Goal: Task Accomplishment & Management: Manage account settings

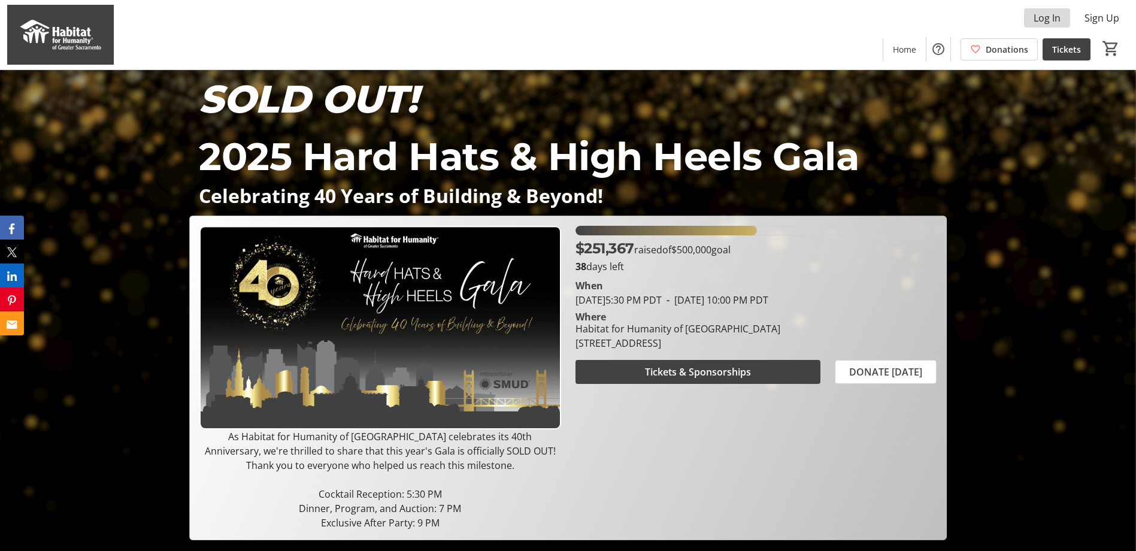
click at [1045, 15] on span "Log In" at bounding box center [1047, 18] width 27 height 14
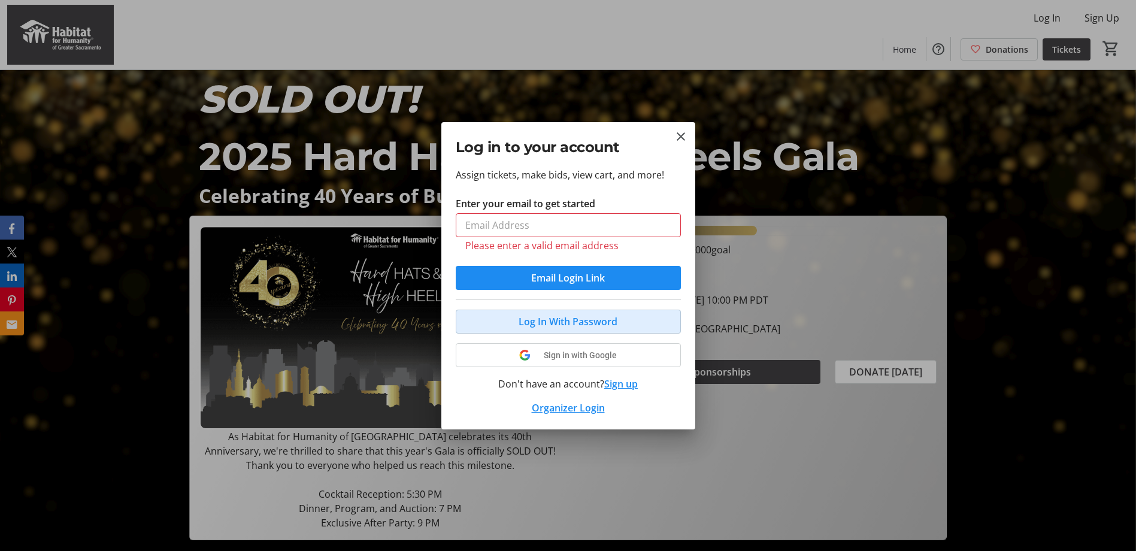
click at [597, 310] on button "Log In With Password" at bounding box center [568, 322] width 225 height 24
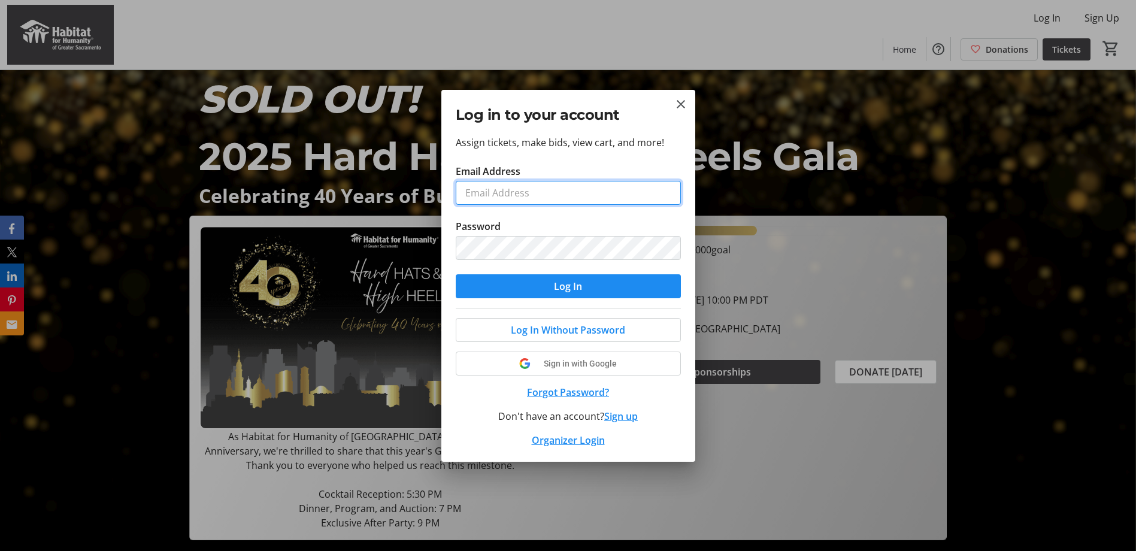
click at [512, 196] on input "Email Address" at bounding box center [568, 193] width 225 height 24
type input "[PERSON_NAME][EMAIL_ADDRESS][PERSON_NAME][DOMAIN_NAME]"
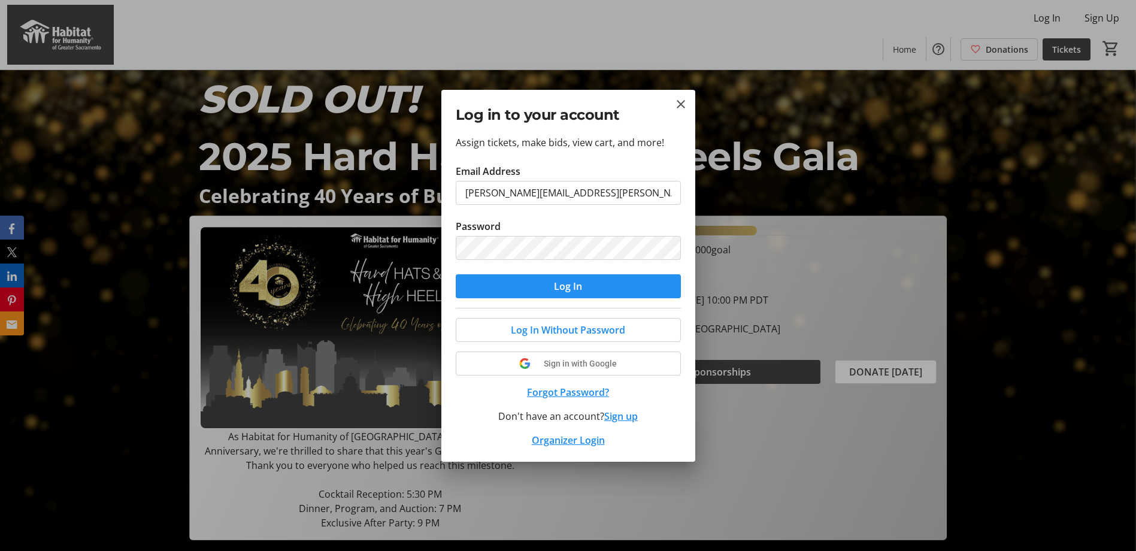
click at [494, 285] on span "submit" at bounding box center [568, 286] width 225 height 29
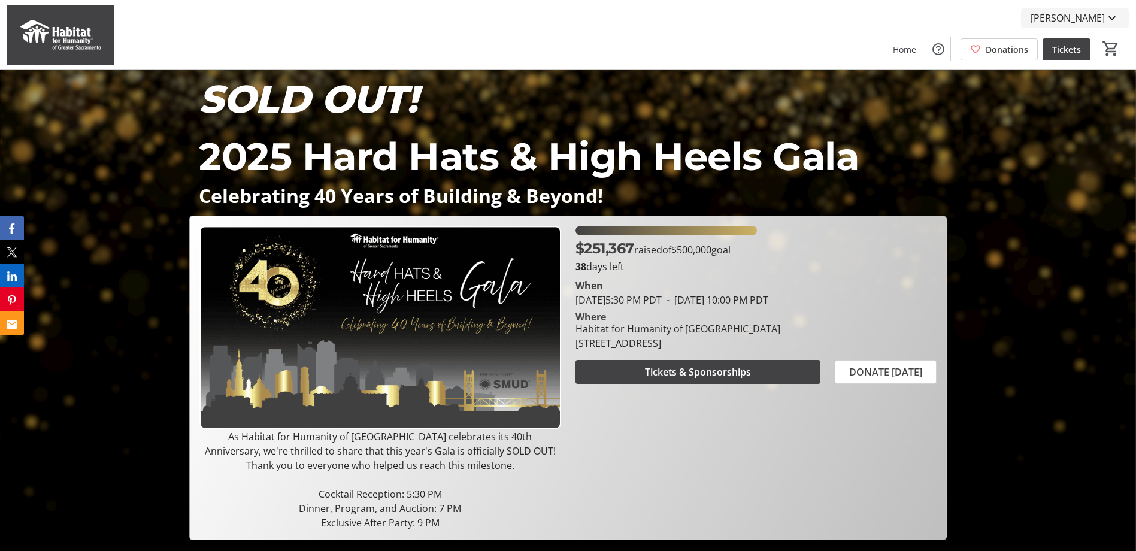
click at [1112, 22] on mat-icon at bounding box center [1112, 18] width 14 height 14
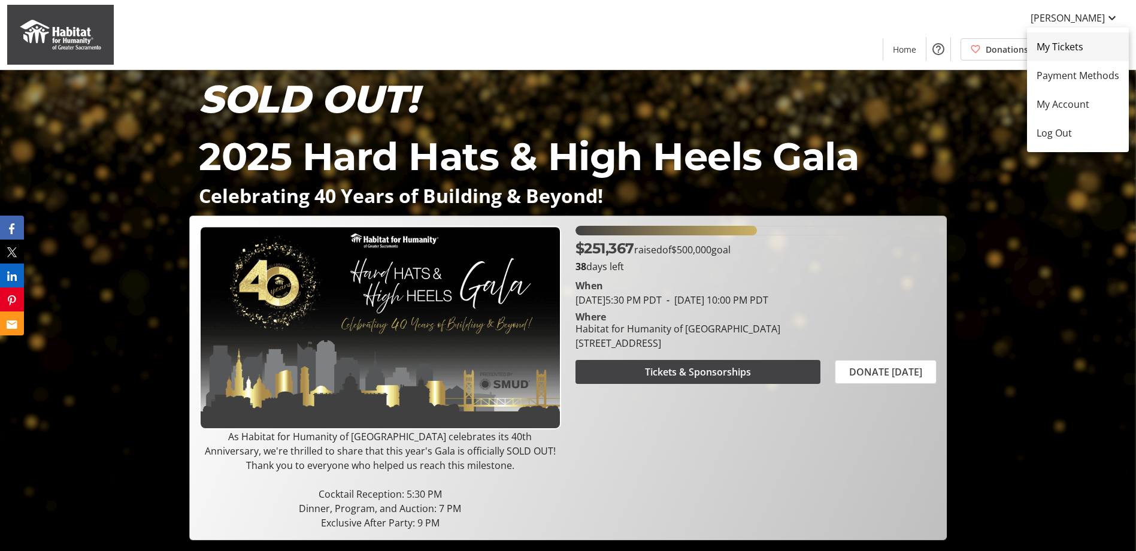
click at [1076, 45] on span "My Tickets" at bounding box center [1078, 47] width 83 height 14
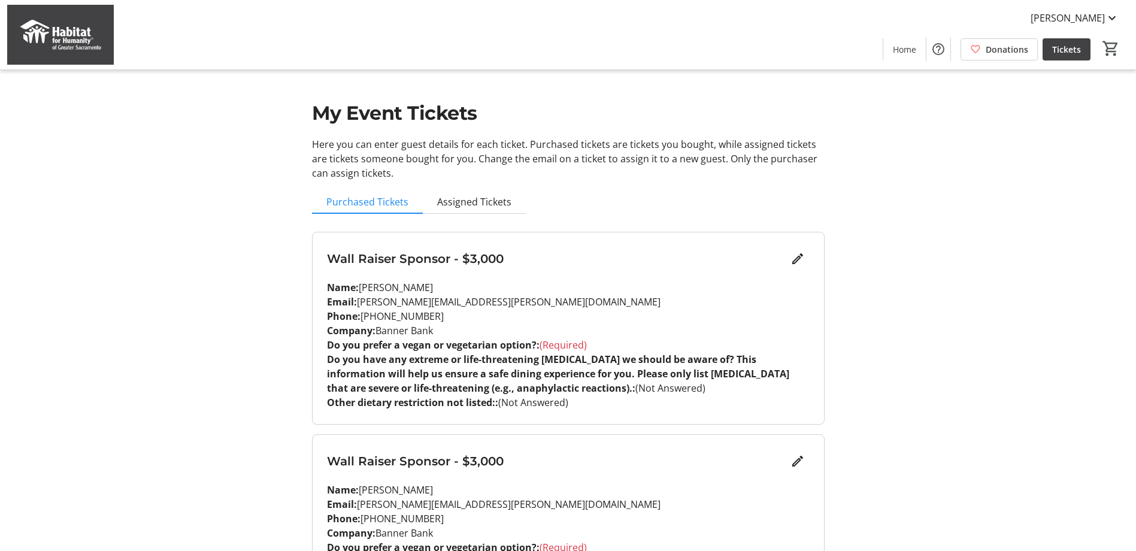
scroll to position [60, 0]
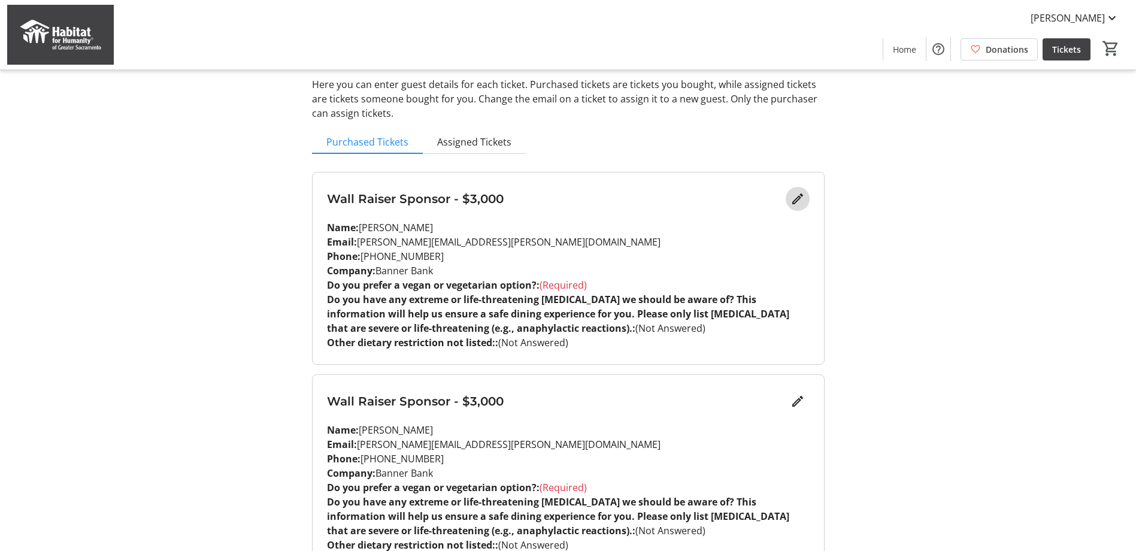
click at [797, 195] on mat-icon "Edit" at bounding box center [798, 199] width 14 height 14
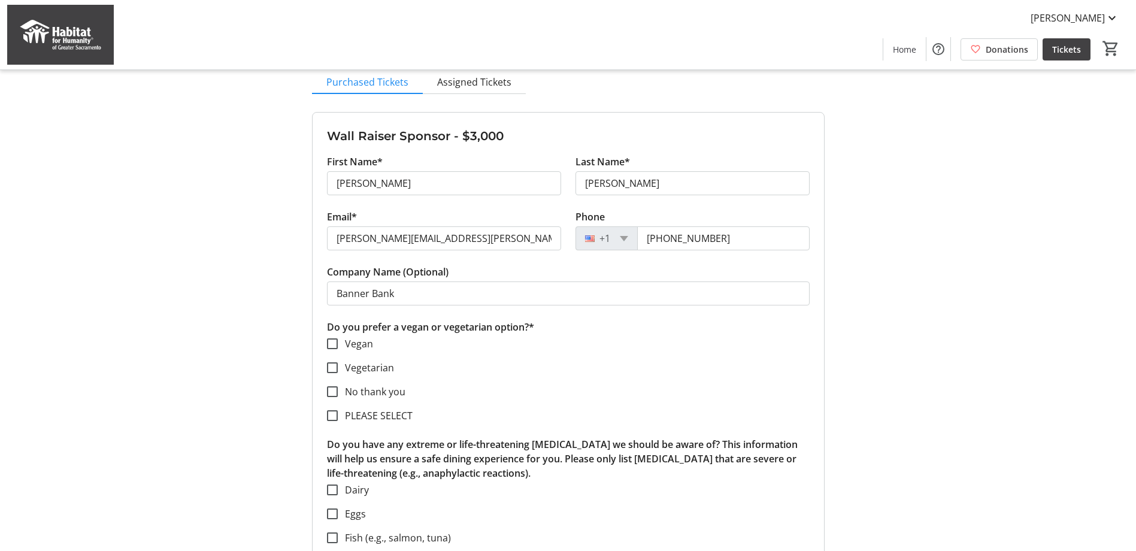
scroll to position [240, 0]
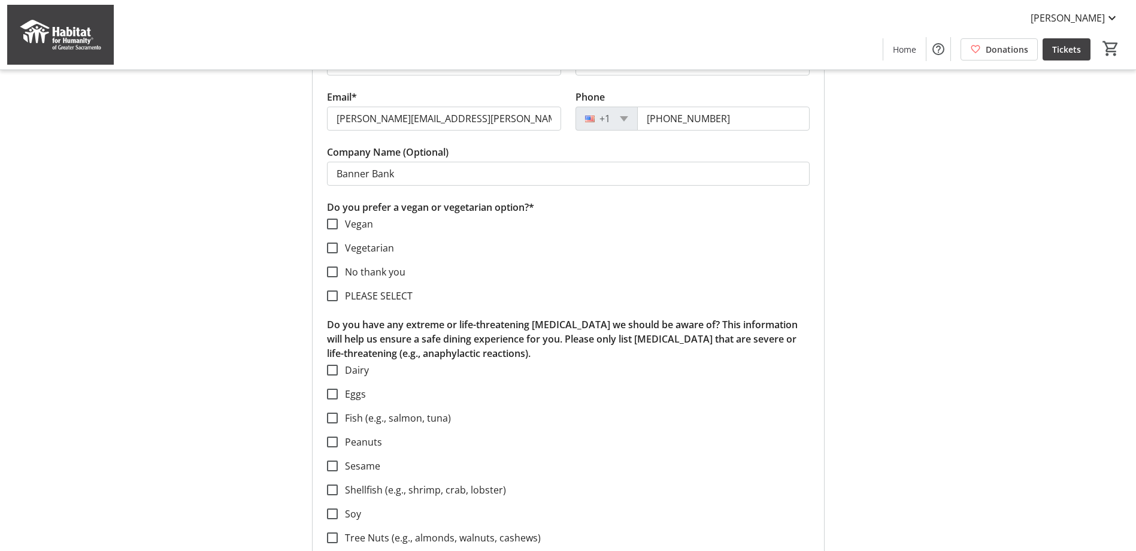
drag, startPoint x: 920, startPoint y: 170, endPoint x: 881, endPoint y: 237, distance: 78.4
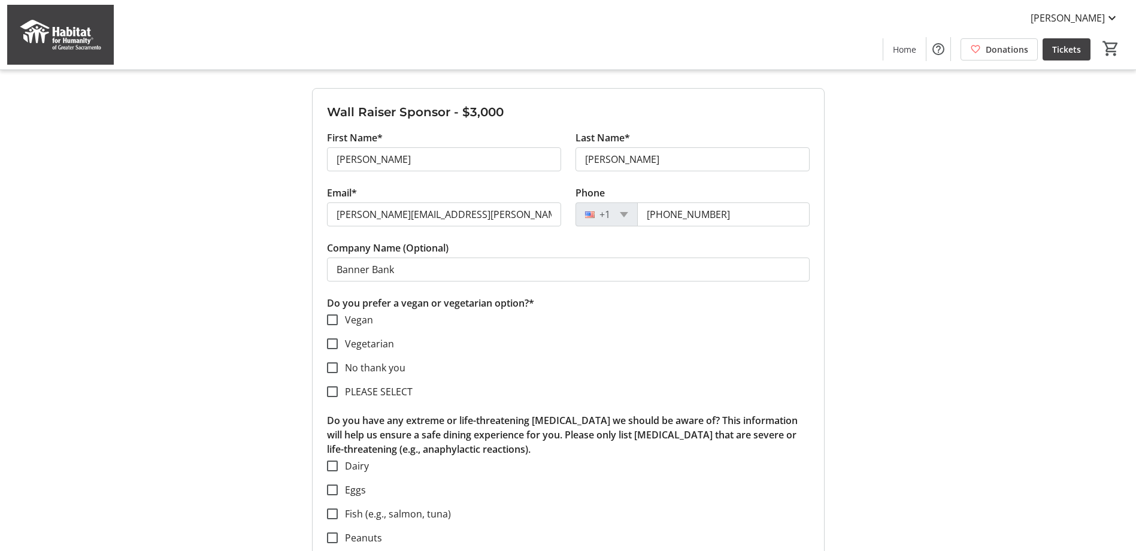
scroll to position [24, 0]
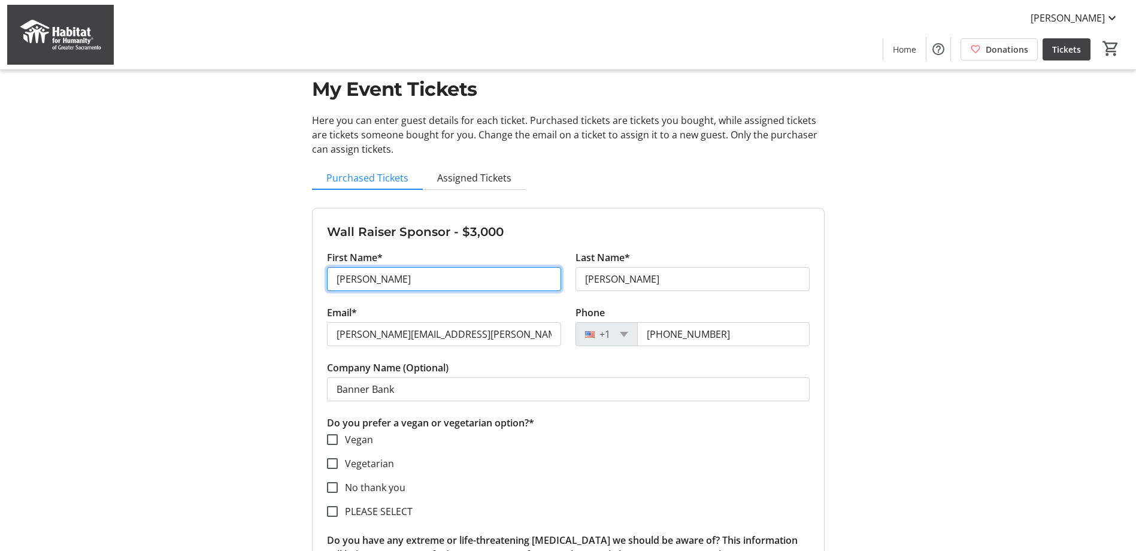
drag, startPoint x: 413, startPoint y: 280, endPoint x: 308, endPoint y: 277, distance: 104.3
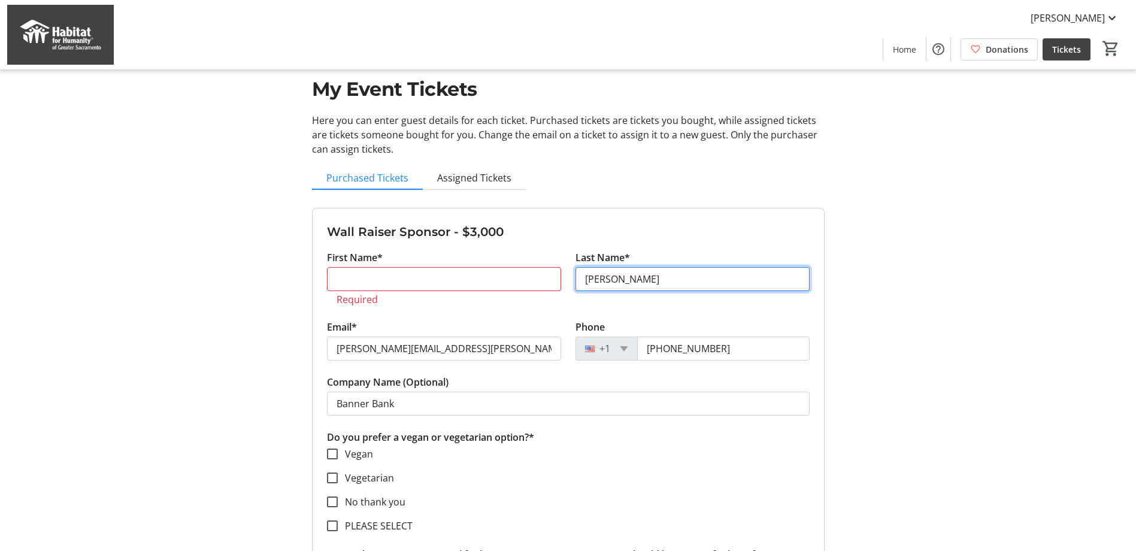
drag, startPoint x: 632, startPoint y: 275, endPoint x: 570, endPoint y: 281, distance: 62.0
click at [572, 281] on div "Last Name* [PERSON_NAME]" at bounding box center [692, 284] width 249 height 69
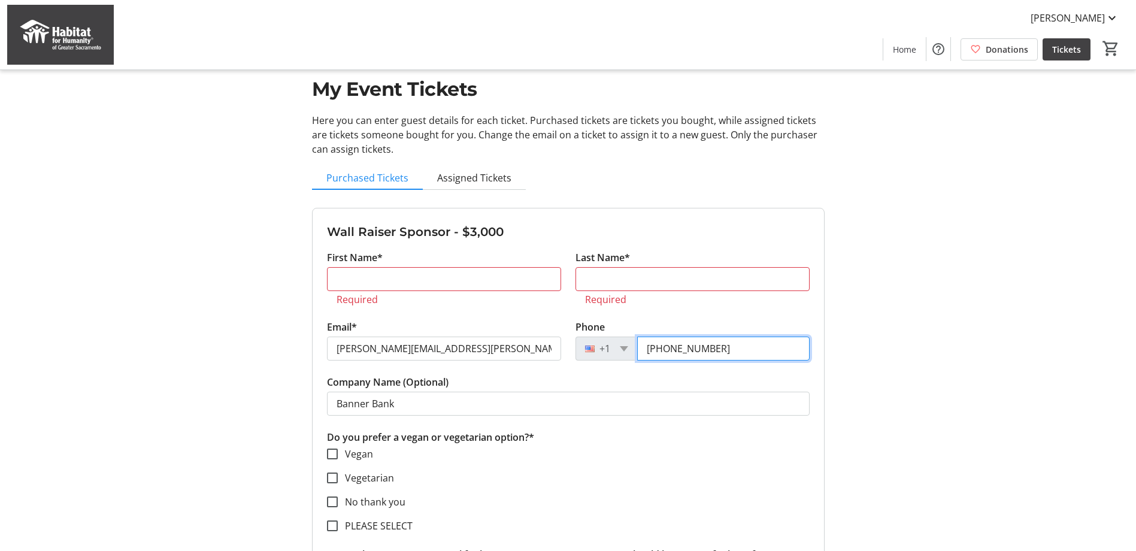
drag, startPoint x: 727, startPoint y: 347, endPoint x: 636, endPoint y: 347, distance: 91.0
click at [636, 347] on div "[PHONE_NUMBER]" at bounding box center [693, 349] width 234 height 24
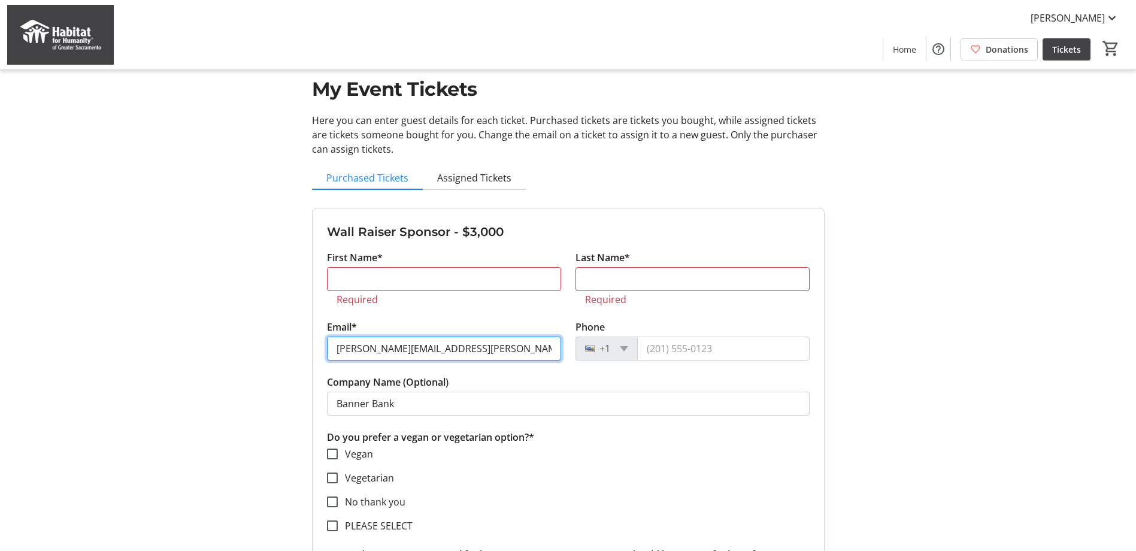
drag, startPoint x: 481, startPoint y: 347, endPoint x: 284, endPoint y: 344, distance: 197.1
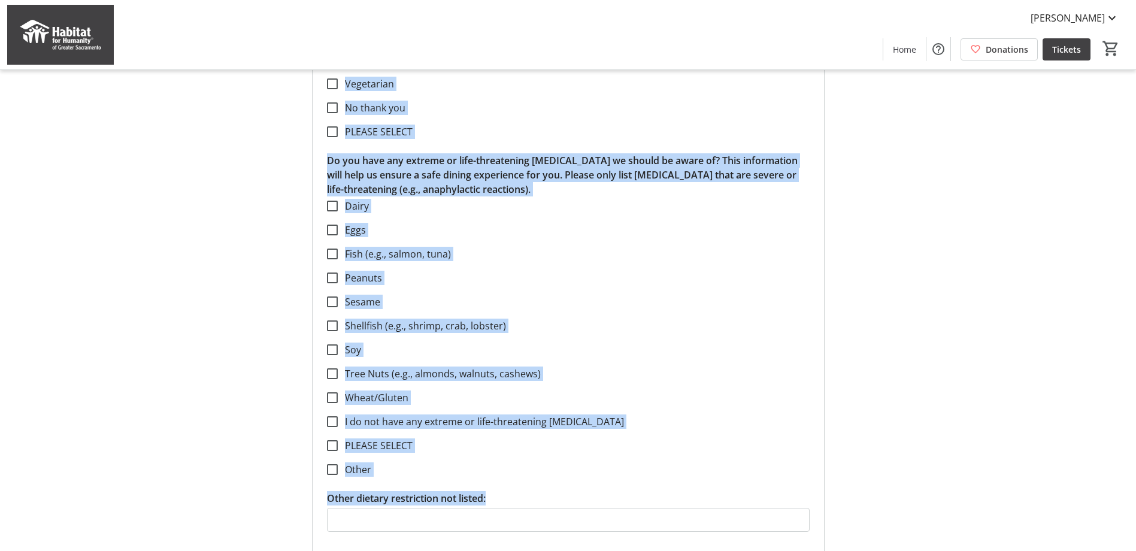
scroll to position [550, 0]
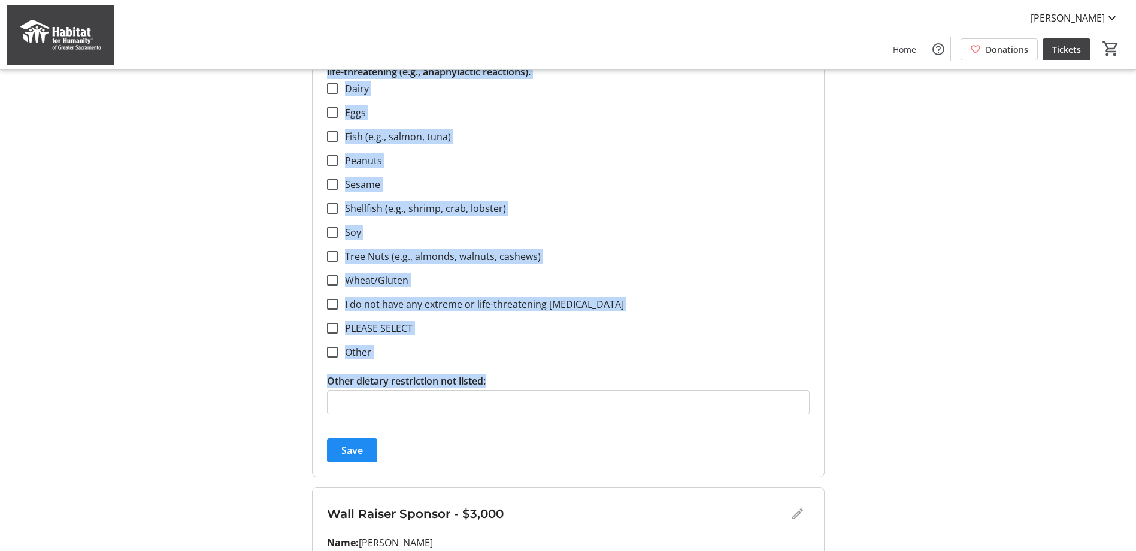
drag, startPoint x: 319, startPoint y: 217, endPoint x: 759, endPoint y: 403, distance: 477.0
click at [759, 403] on form "Wall Raiser Sponsor - $3,000 First Name* Required Last Name* Required Email* Re…" at bounding box center [569, 80] width 512 height 794
copy form "Wall Raiser Sponsor - $3,000 First Name* Required Last Name* Required Email* Re…"
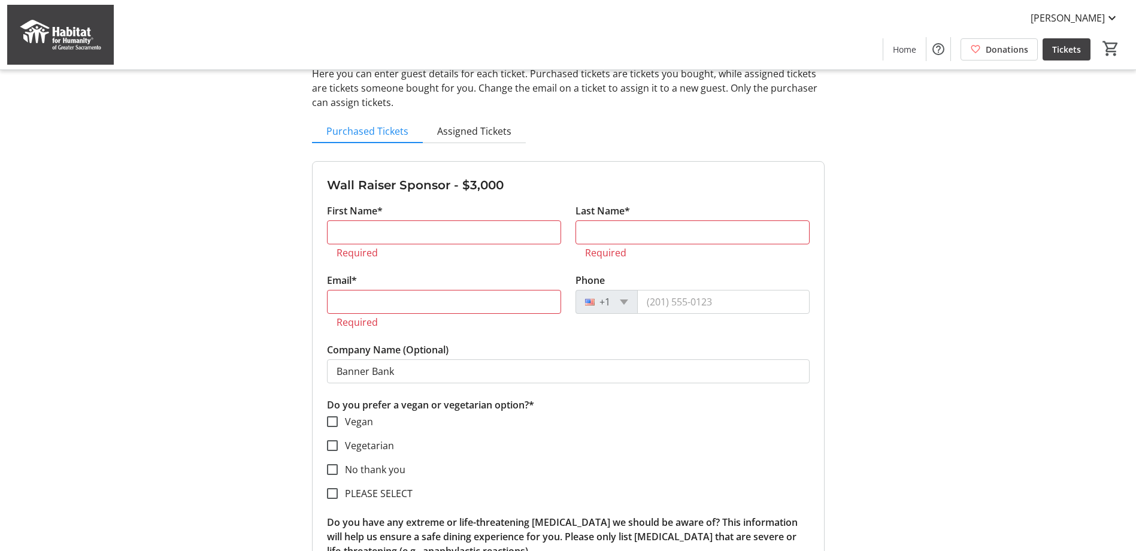
scroll to position [0, 0]
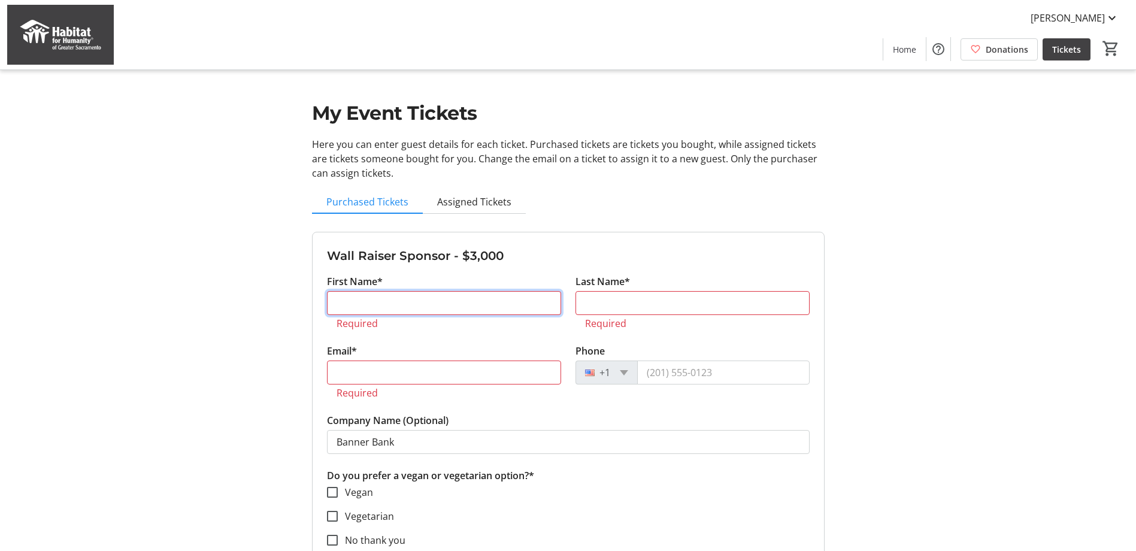
click at [357, 302] on input "First Name*" at bounding box center [444, 303] width 234 height 24
type input "[PERSON_NAME]"
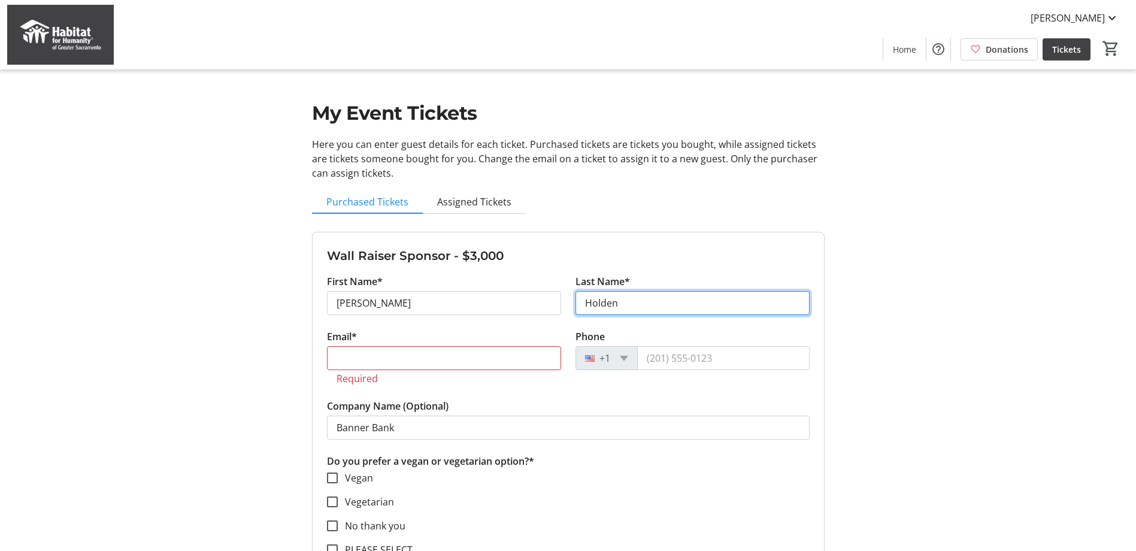
type input "Holden"
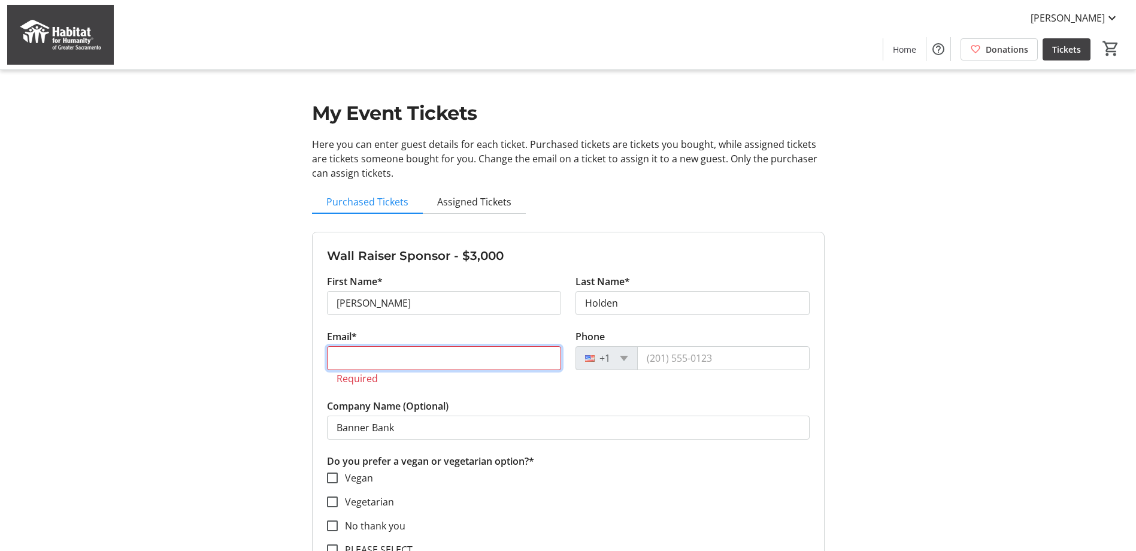
click at [362, 361] on input "Email*" at bounding box center [444, 358] width 234 height 24
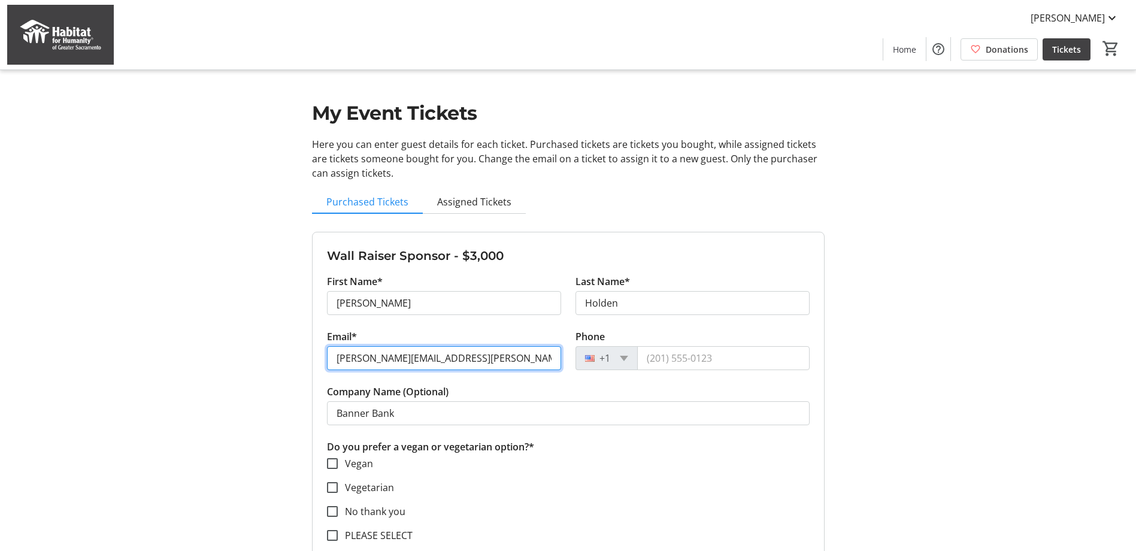
type input "[PERSON_NAME][EMAIL_ADDRESS][PERSON_NAME][DOMAIN_NAME]"
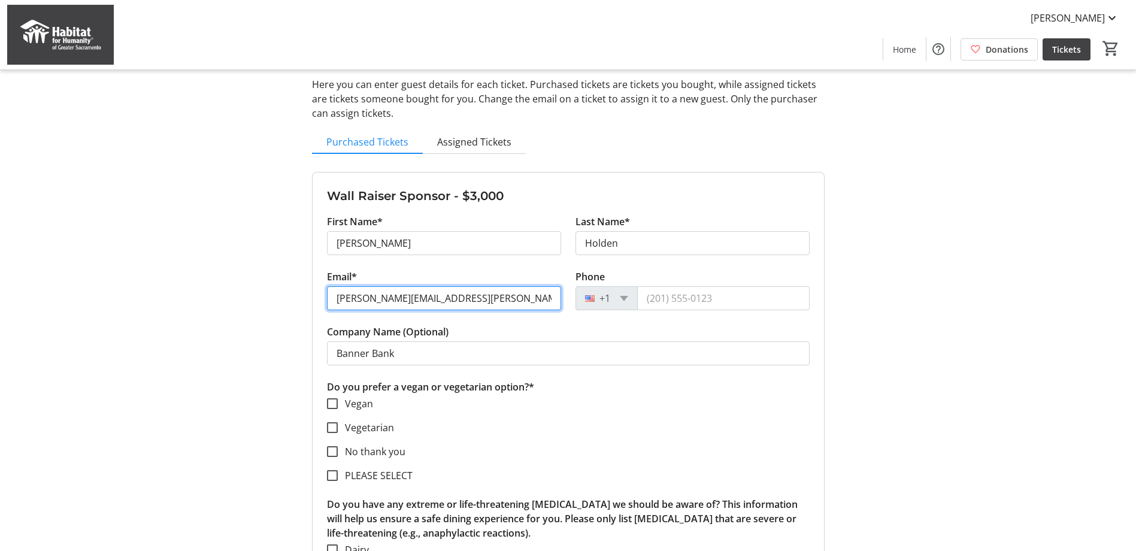
scroll to position [120, 0]
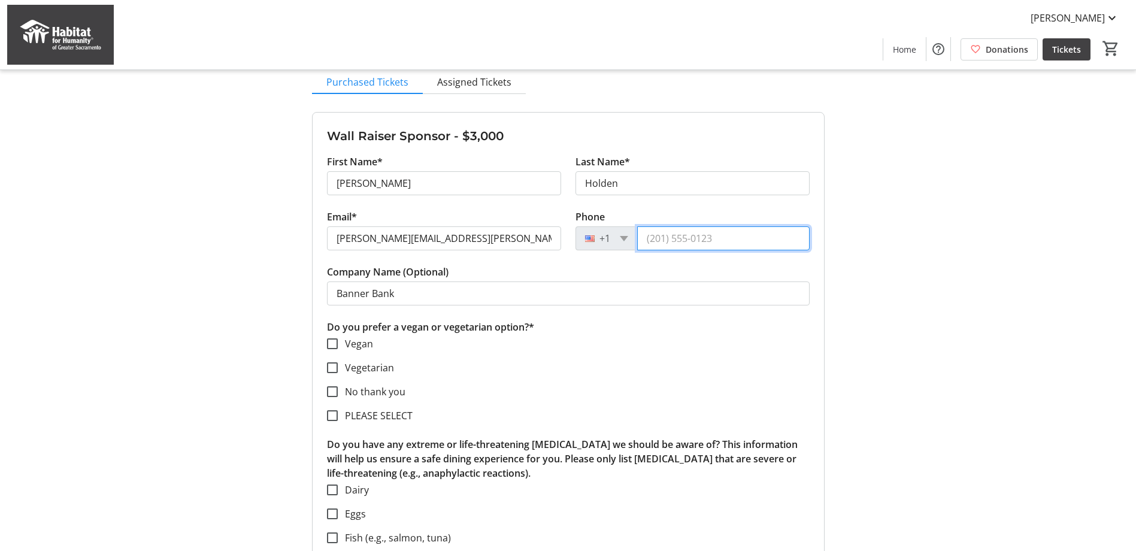
click at [698, 245] on input "Phone" at bounding box center [723, 238] width 173 height 24
type input "[PHONE_NUMBER]"
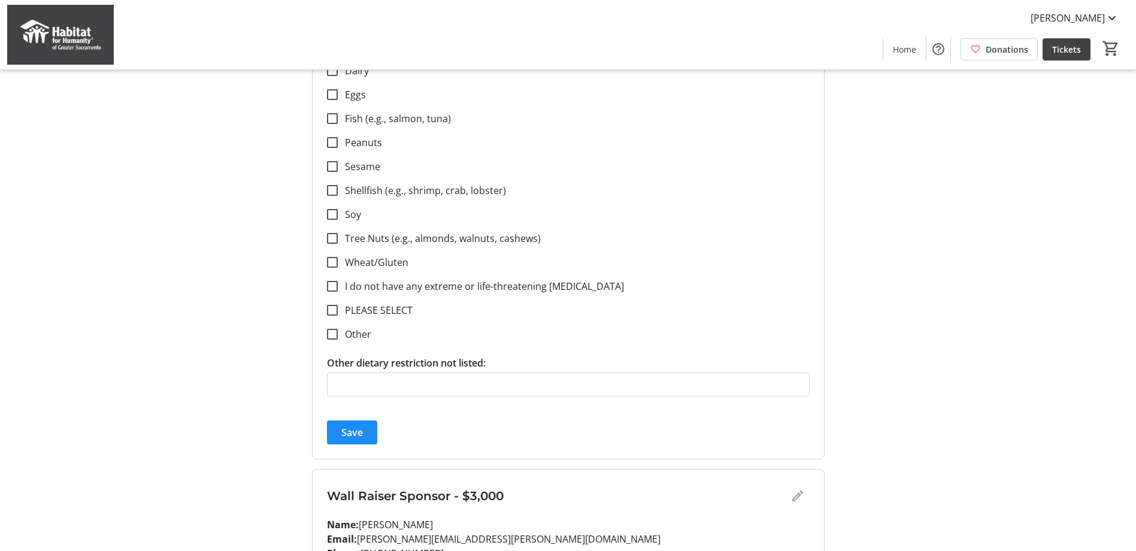
scroll to position [599, 0]
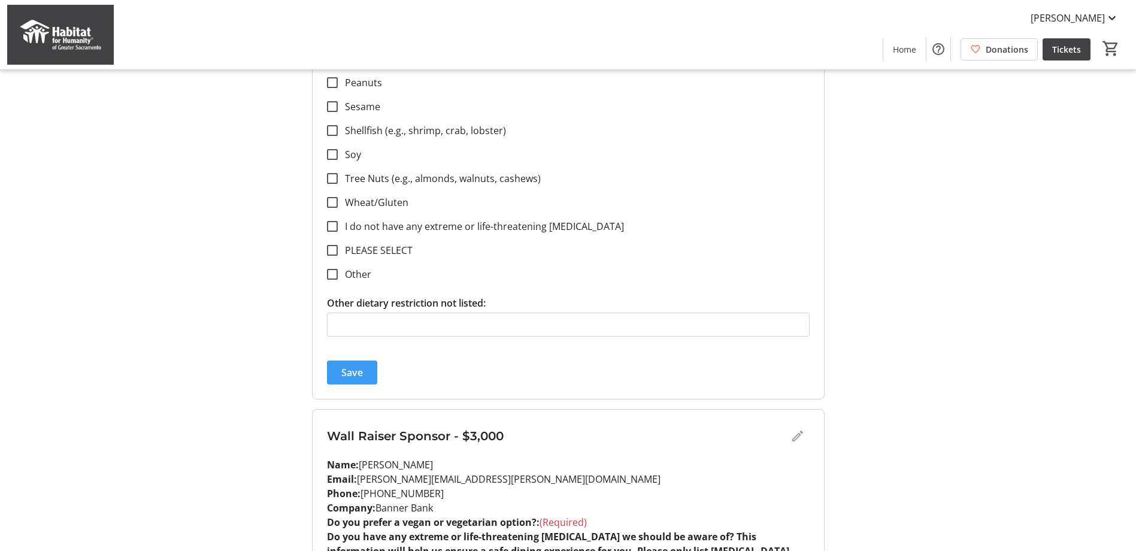
click at [347, 367] on span "Save" at bounding box center [352, 372] width 22 height 14
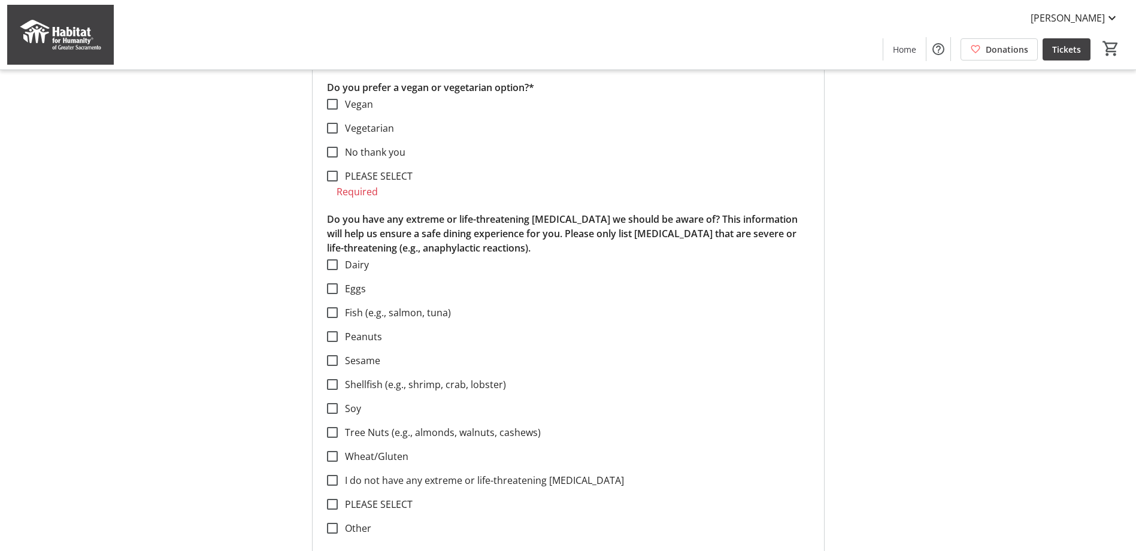
scroll to position [120, 0]
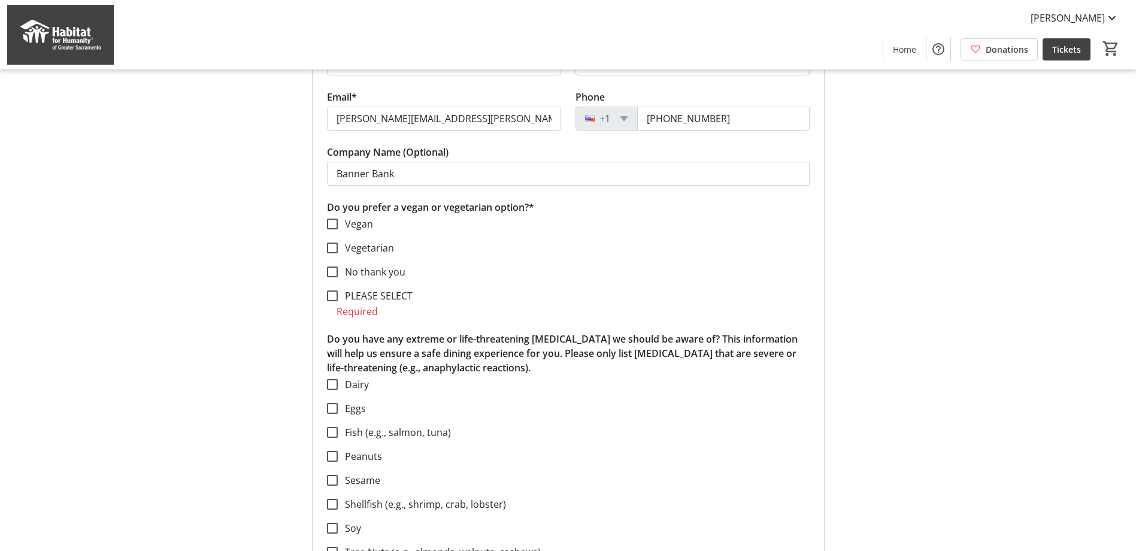
drag, startPoint x: 425, startPoint y: 295, endPoint x: 318, endPoint y: 203, distance: 141.1
click at [318, 203] on form "Wall Raiser Sponsor - $3,000 First Name* [PERSON_NAME] Last Name* [PERSON_NAME]…" at bounding box center [569, 383] width 512 height 780
drag, startPoint x: 318, startPoint y: 203, endPoint x: 425, endPoint y: 203, distance: 106.6
copy div "Do you prefer a vegan or vegetarian option?* Vegan Vegetarian No thank you PLEA…"
click at [726, 459] on mat-checkbox "Peanuts" at bounding box center [568, 456] width 483 height 14
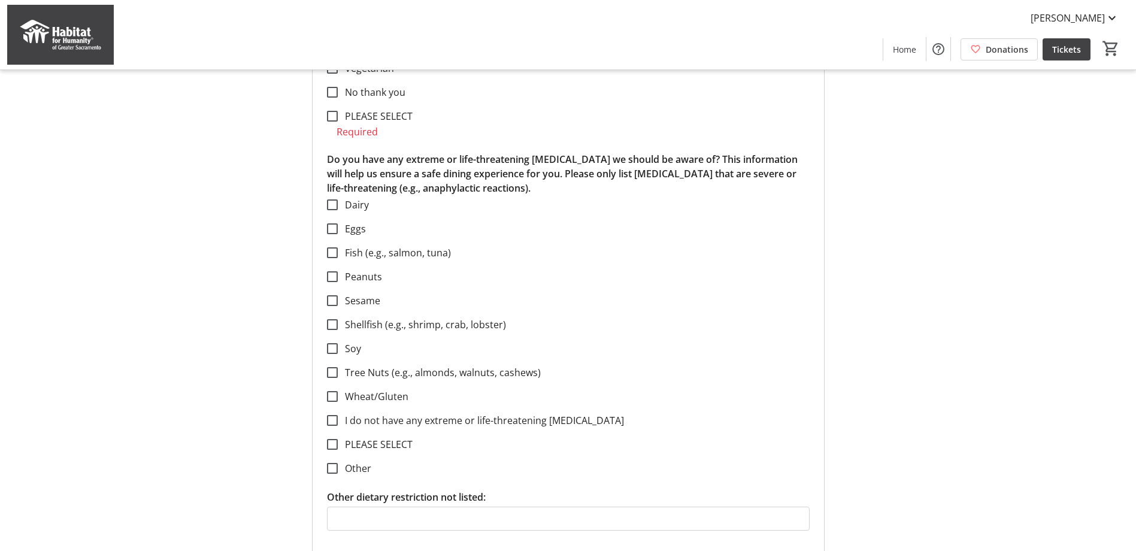
scroll to position [479, 0]
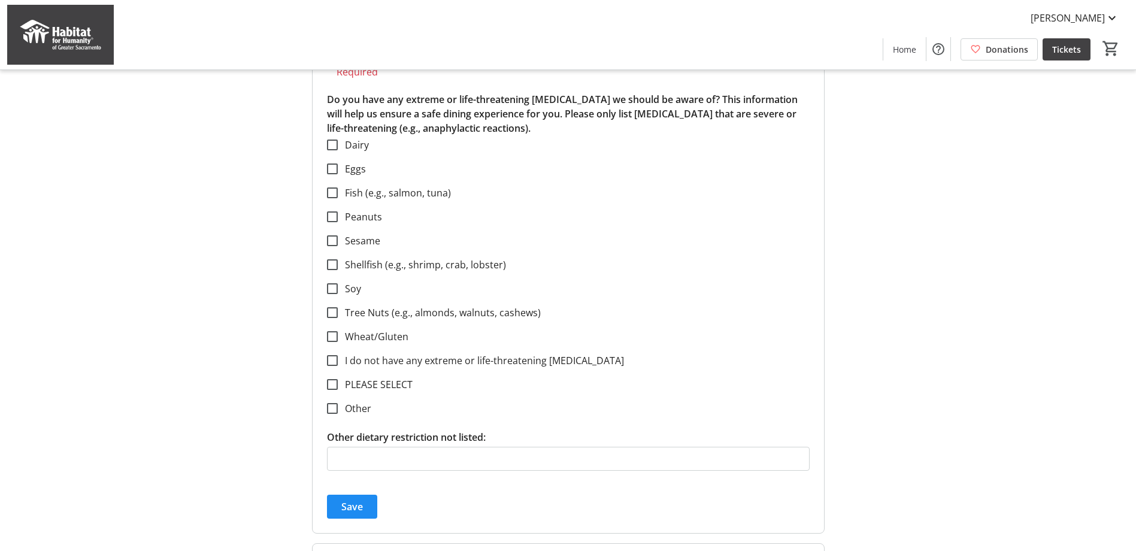
drag, startPoint x: 494, startPoint y: 437, endPoint x: 329, endPoint y: 101, distance: 374.2
click at [329, 101] on form "Wall Raiser Sponsor - $3,000 First Name* [PERSON_NAME] Last Name* [PERSON_NAME]…" at bounding box center [569, 143] width 512 height 780
drag, startPoint x: 329, startPoint y: 101, endPoint x: 387, endPoint y: 110, distance: 58.2
copy form "Do you have any extreme or life-threatening [MEDICAL_DATA] we should be aware o…"
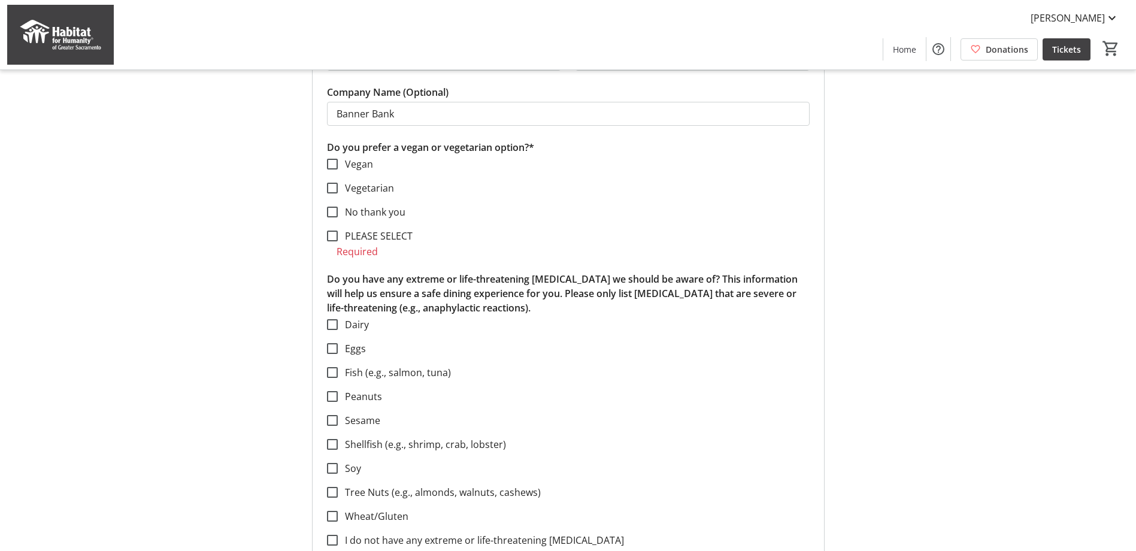
scroll to position [0, 0]
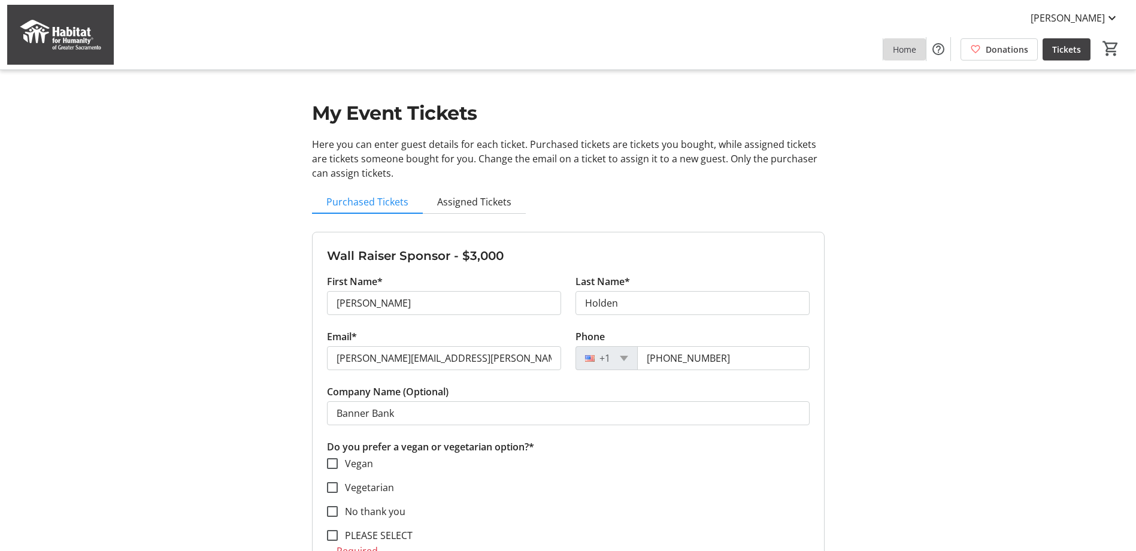
click at [900, 49] on span "Home" at bounding box center [904, 49] width 23 height 13
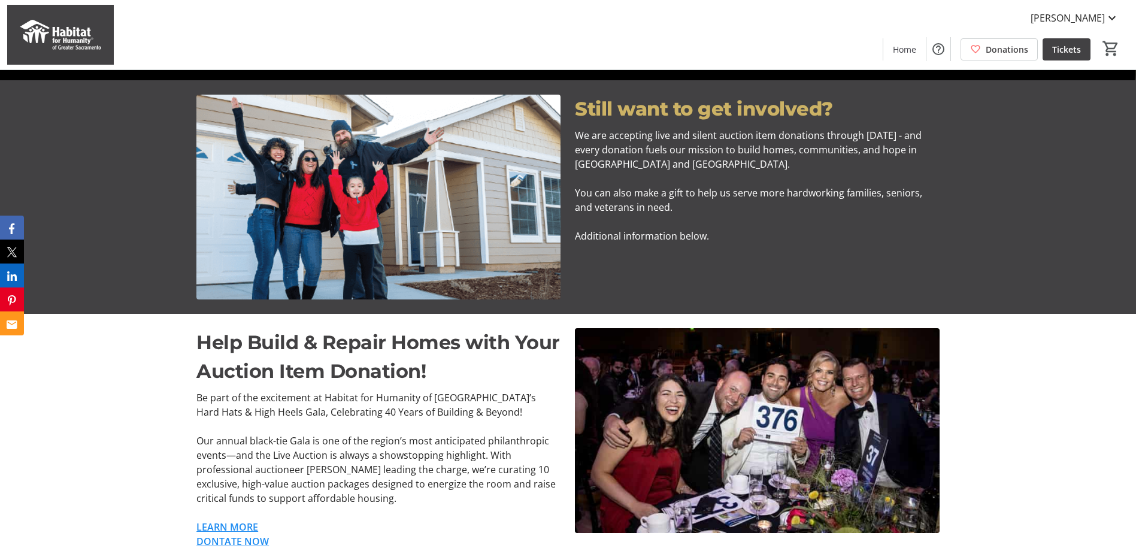
scroll to position [599, 0]
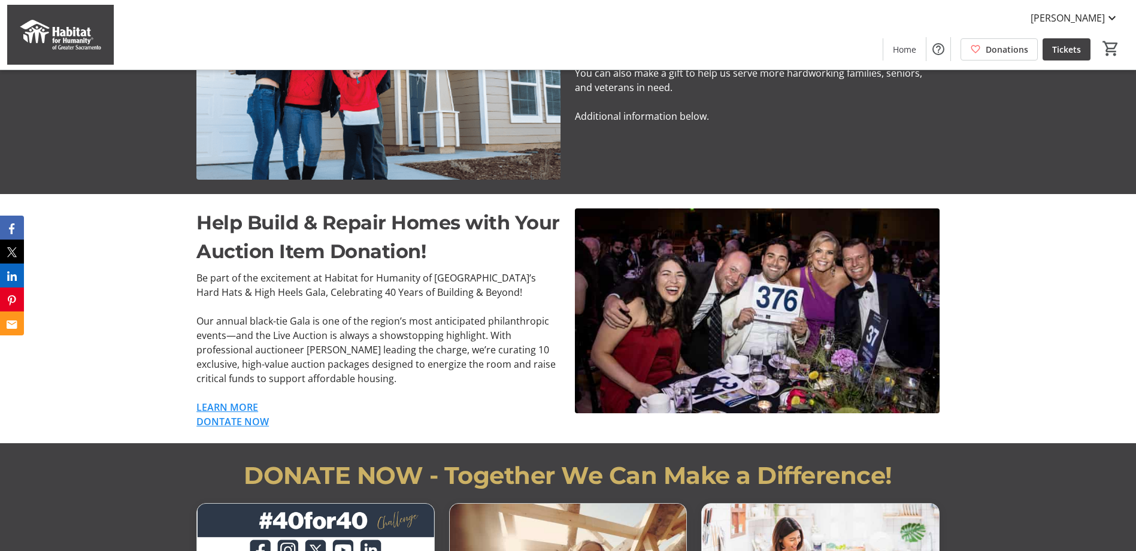
click at [241, 407] on link "LEARN MORE" at bounding box center [227, 407] width 62 height 13
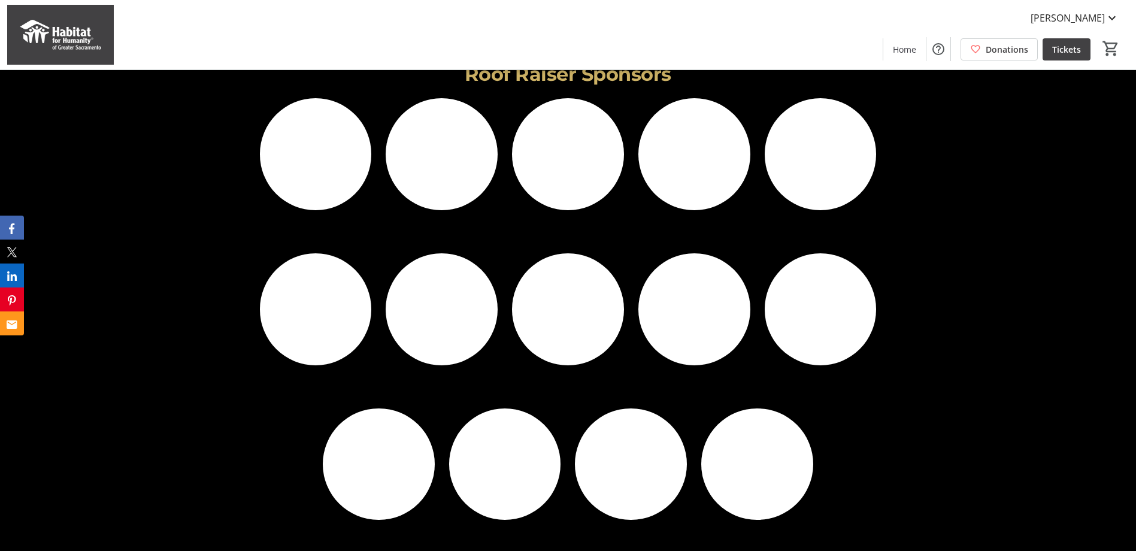
scroll to position [3389, 0]
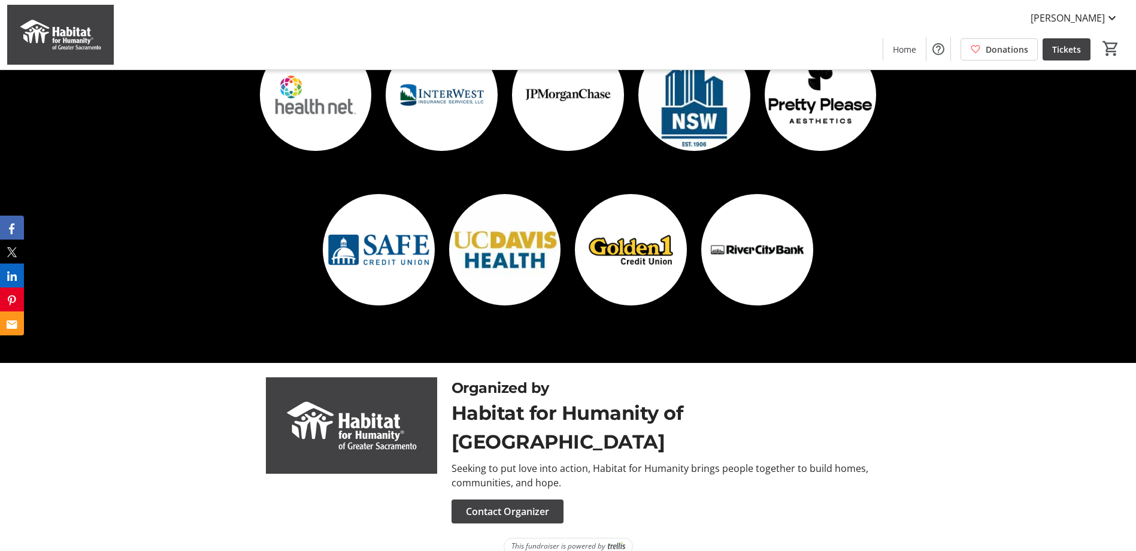
click at [961, 432] on div "Organized by Habitat for Humanity of [GEOGRAPHIC_DATA] Seeking to put love into…" at bounding box center [568, 450] width 1136 height 175
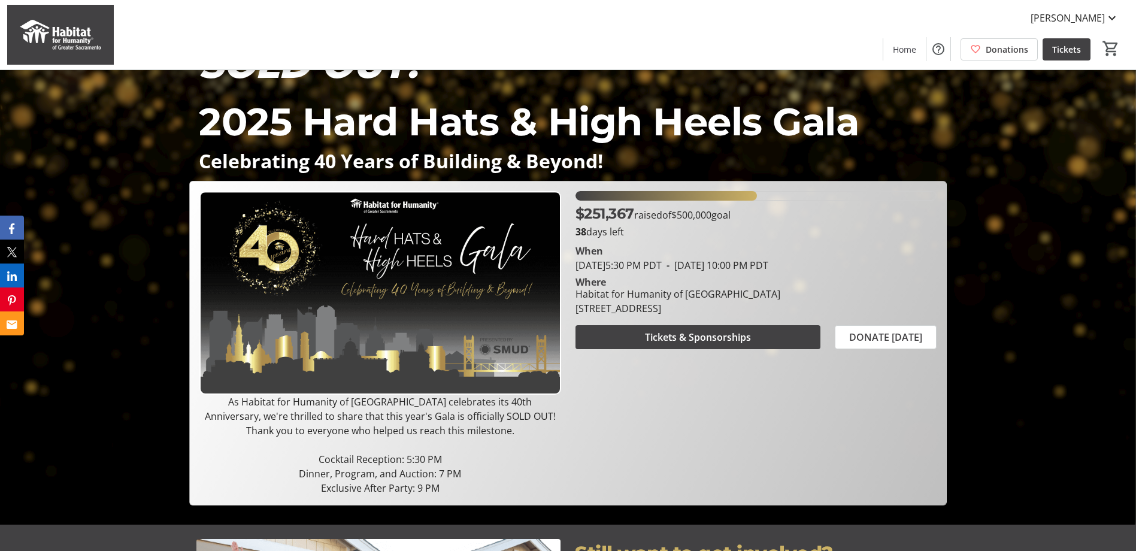
scroll to position [0, 0]
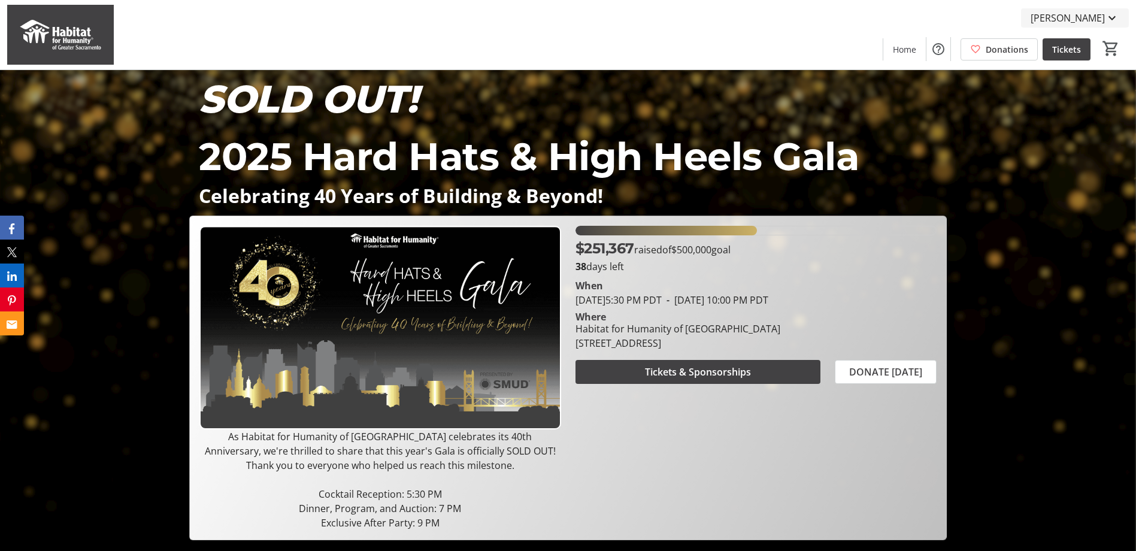
click at [1105, 20] on mat-icon at bounding box center [1112, 18] width 14 height 14
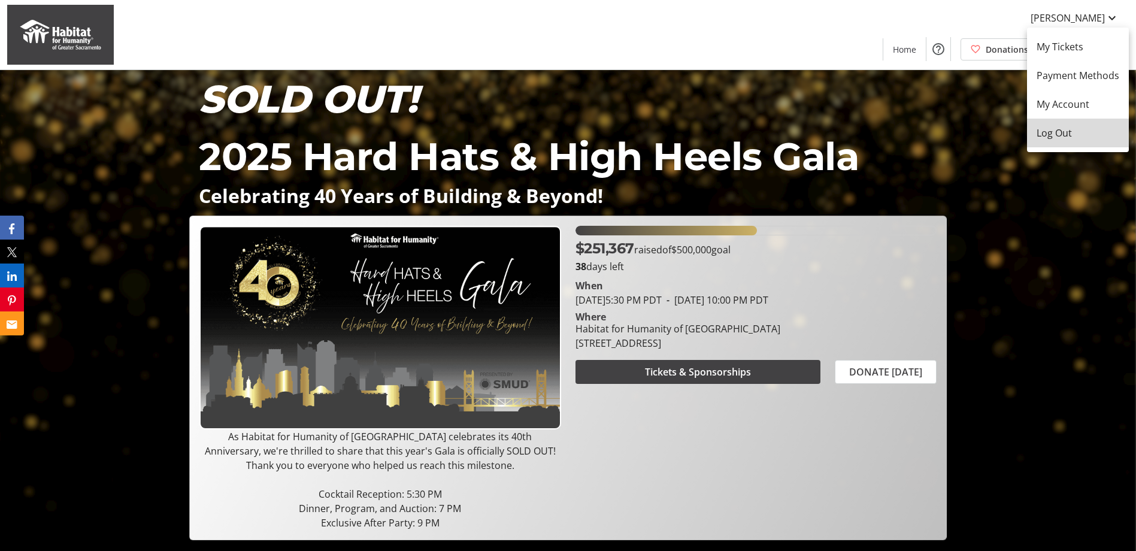
click at [1061, 132] on span "Log Out" at bounding box center [1078, 133] width 83 height 14
